Goal: Obtain resource: Obtain resource

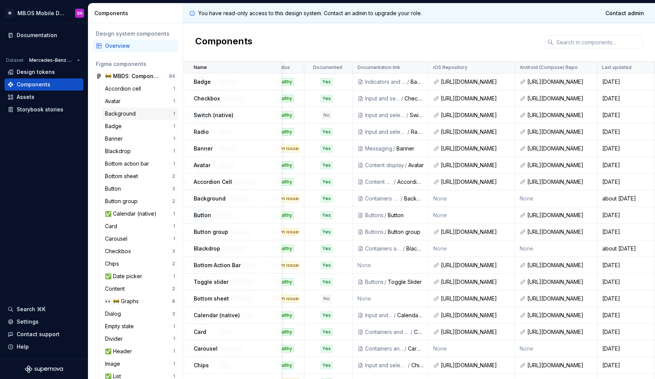
click at [126, 116] on div "Background" at bounding box center [122, 114] width 34 height 8
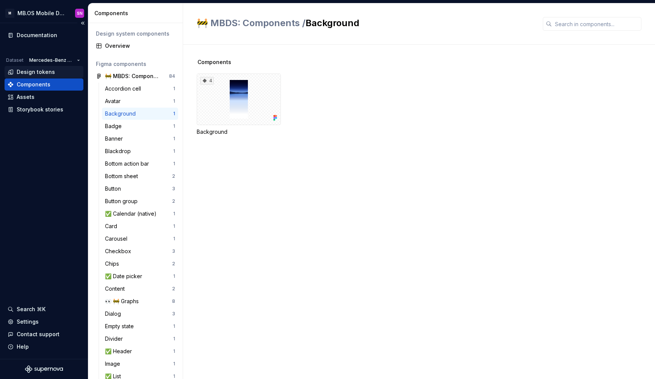
click at [42, 72] on div "Design tokens" at bounding box center [36, 72] width 38 height 8
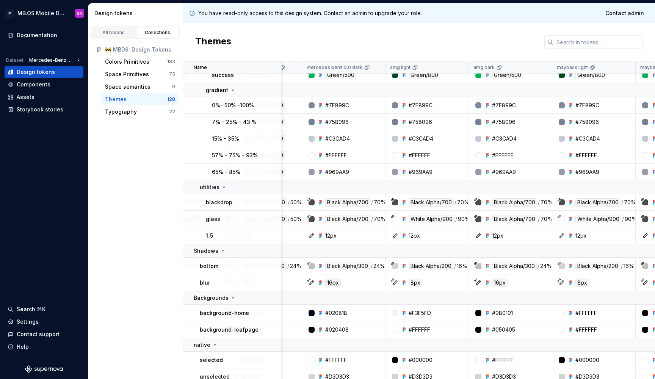
scroll to position [2437, 293]
click at [507, 313] on div "#0B0101" at bounding box center [503, 313] width 21 height 8
click at [515, 312] on div "#0B0101" at bounding box center [514, 313] width 78 height 8
drag, startPoint x: 514, startPoint y: 312, endPoint x: 494, endPoint y: 316, distance: 21.2
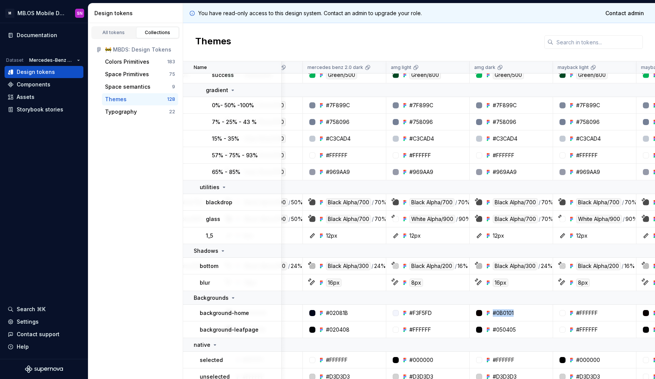
click at [494, 316] on div "#0B0101" at bounding box center [514, 313] width 78 height 8
copy div "#0B0101"
drag, startPoint x: 497, startPoint y: 328, endPoint x: 518, endPoint y: 329, distance: 21.2
click at [518, 329] on div "#050405" at bounding box center [514, 330] width 78 height 8
copy div "050405"
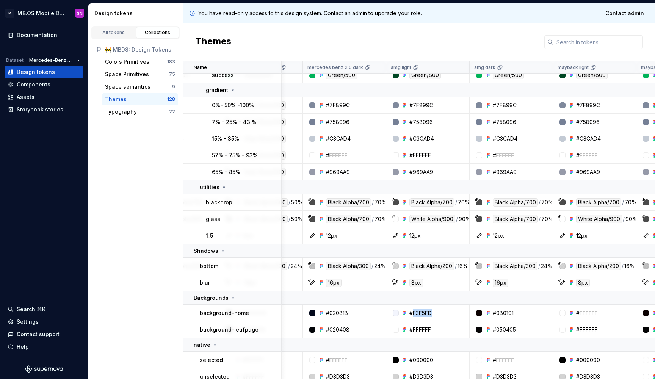
drag, startPoint x: 414, startPoint y: 313, endPoint x: 434, endPoint y: 312, distance: 20.1
click at [434, 312] on div "#F3F5FD" at bounding box center [430, 313] width 78 height 8
copy div "F3F5FD"
click at [418, 313] on div "#F3F5FD" at bounding box center [420, 313] width 22 height 8
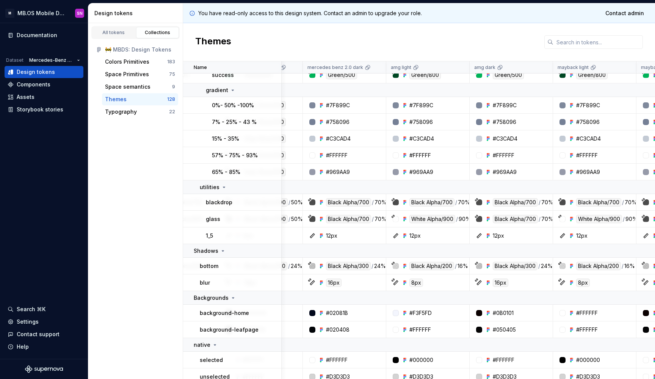
click at [418, 328] on div "#FFFFFF" at bounding box center [420, 330] width 22 height 8
copy div "FFFFFF"
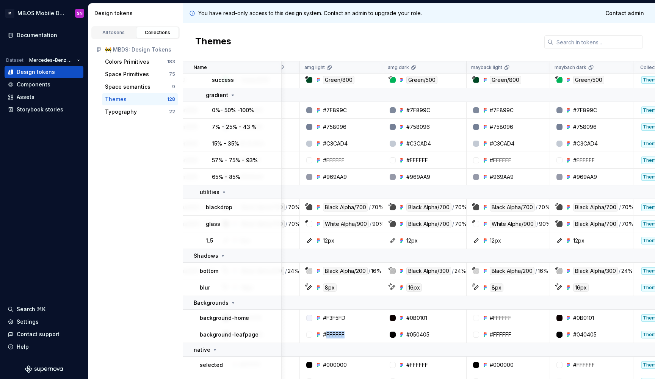
scroll to position [2431, 394]
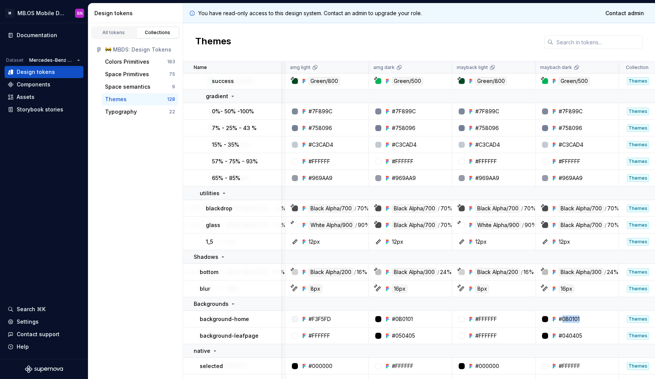
drag, startPoint x: 563, startPoint y: 320, endPoint x: 586, endPoint y: 320, distance: 23.5
click at [586, 320] on div "#0B0101" at bounding box center [580, 319] width 78 height 8
copy div "0B0101"
drag, startPoint x: 563, startPoint y: 335, endPoint x: 583, endPoint y: 336, distance: 20.5
click at [583, 336] on div "#040405" at bounding box center [580, 336] width 78 height 8
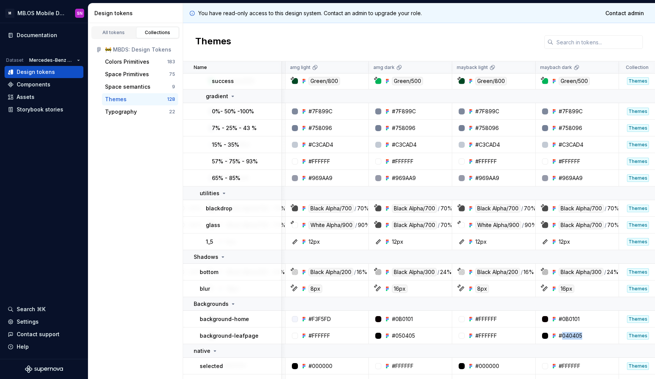
copy div "040405"
drag, startPoint x: 480, startPoint y: 318, endPoint x: 500, endPoint y: 318, distance: 20.1
click at [500, 318] on div "#FFFFFF" at bounding box center [496, 319] width 78 height 8
copy div "FFFFFF"
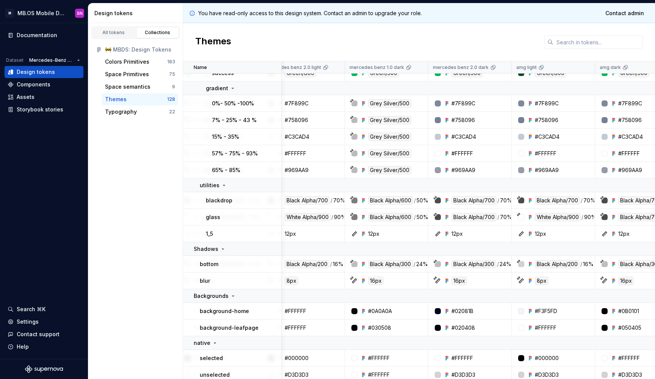
scroll to position [2441, 157]
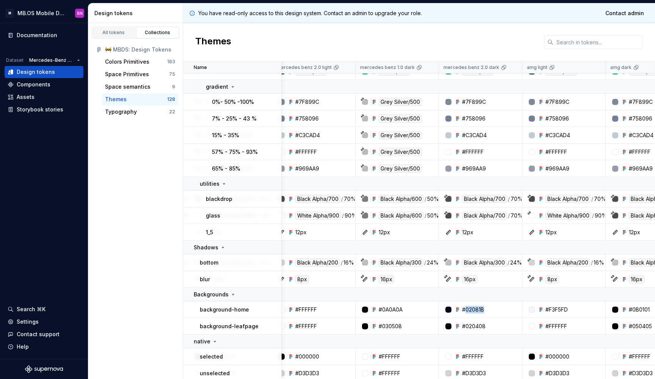
drag, startPoint x: 465, startPoint y: 310, endPoint x: 485, endPoint y: 310, distance: 19.7
click at [485, 310] on div "#02081B" at bounding box center [483, 310] width 78 height 8
copy div "02081B"
drag, startPoint x: 467, startPoint y: 326, endPoint x: 486, endPoint y: 326, distance: 19.3
click at [486, 326] on div "#020408" at bounding box center [483, 327] width 78 height 8
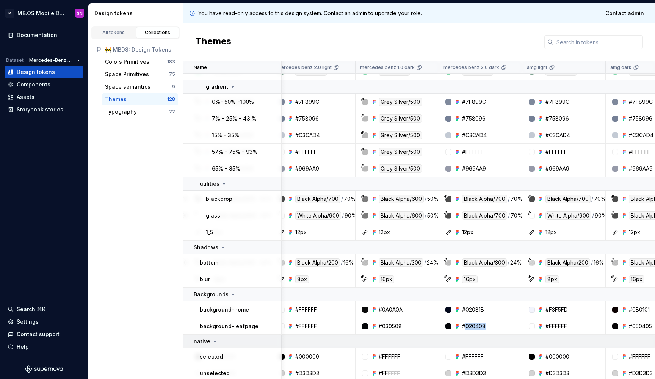
copy div "020408"
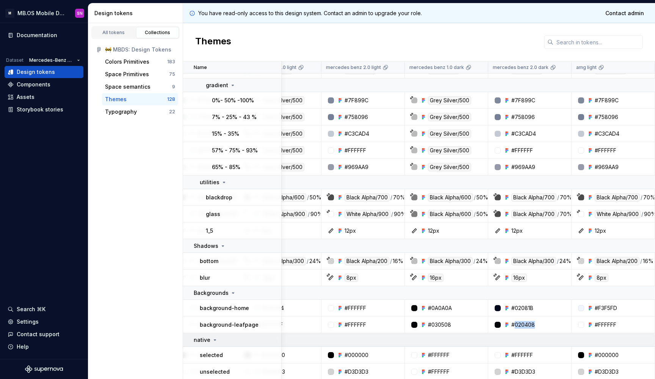
scroll to position [2442, 107]
drag, startPoint x: 350, startPoint y: 306, endPoint x: 372, endPoint y: 307, distance: 22.7
click at [372, 307] on div "#FFFFFF" at bounding box center [366, 308] width 78 height 8
copy div "FFFFFF"
drag, startPoint x: 201, startPoint y: 309, endPoint x: 250, endPoint y: 311, distance: 48.6
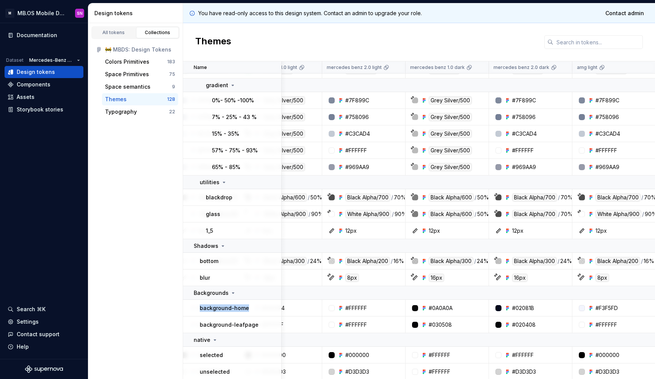
click at [250, 311] on div "background-home" at bounding box center [240, 308] width 81 height 8
click at [146, 292] on div "All tokens Collections 🚧 MBDS: Design Tokens Colors Primitives 183 Space Primit…" at bounding box center [135, 201] width 95 height 356
